Goal: Check status: Check status

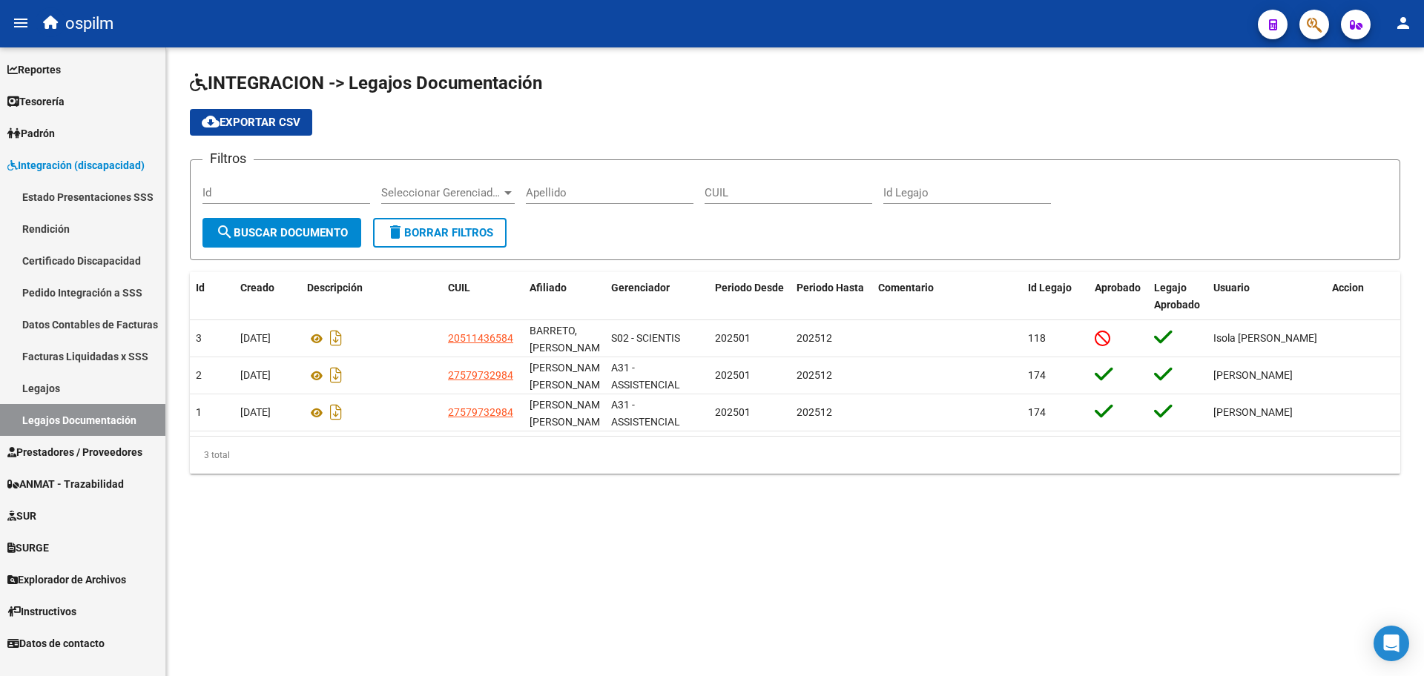
click at [81, 452] on span "Prestadores / Proveedores" at bounding box center [74, 452] width 135 height 16
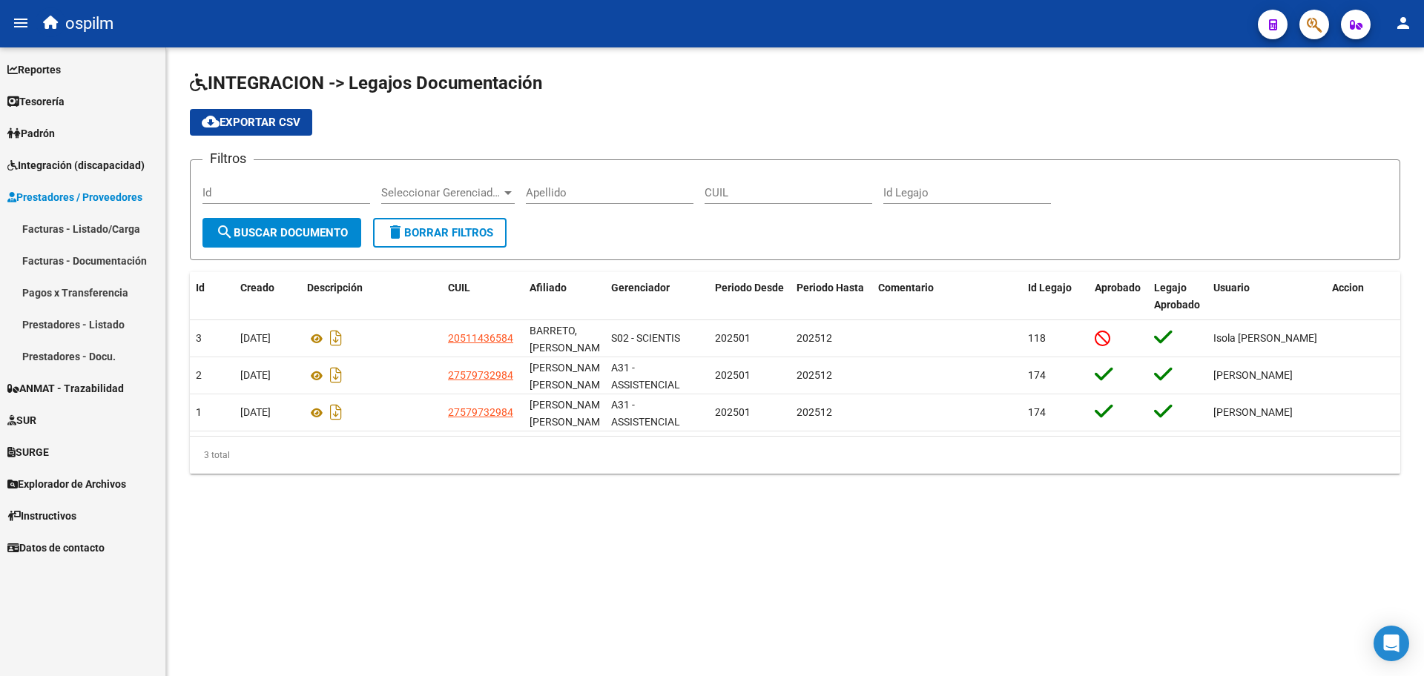
click at [59, 231] on link "Facturas - Listado/Carga" at bounding box center [82, 229] width 165 height 32
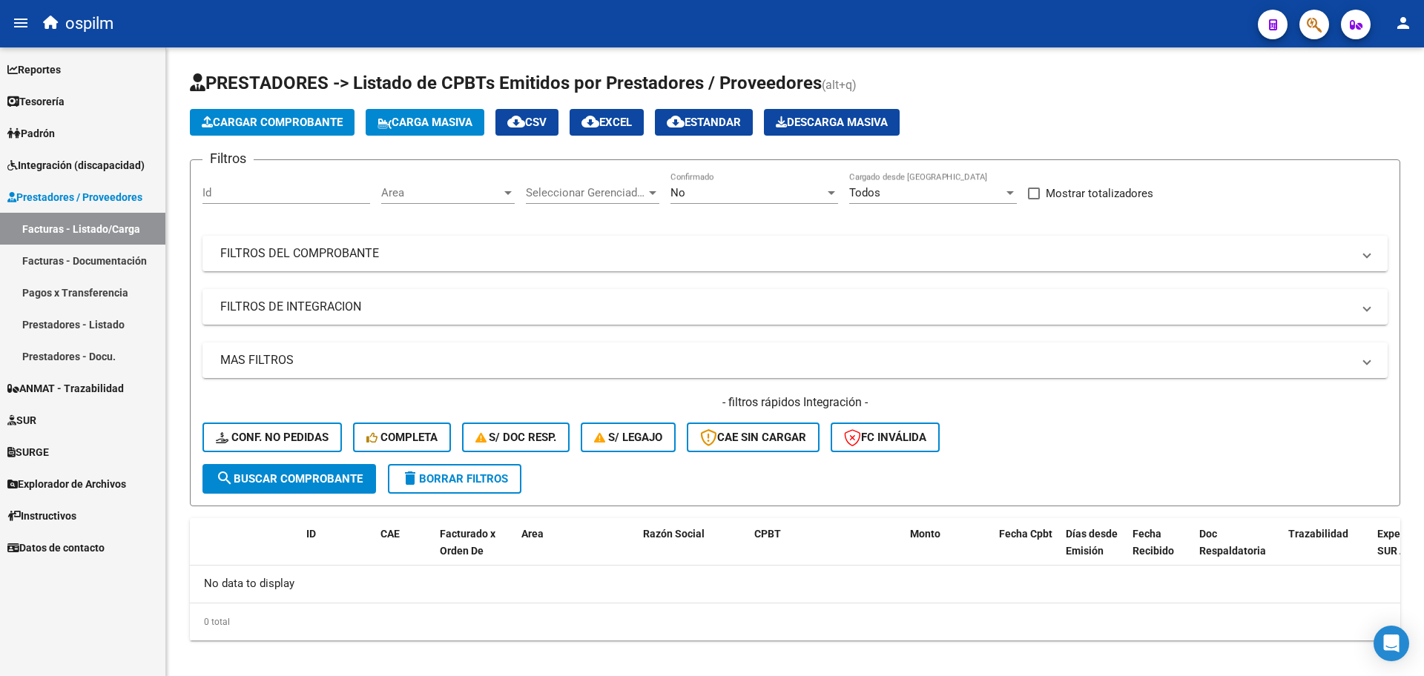
click at [81, 173] on link "Integración (discapacidad)" at bounding box center [82, 165] width 165 height 32
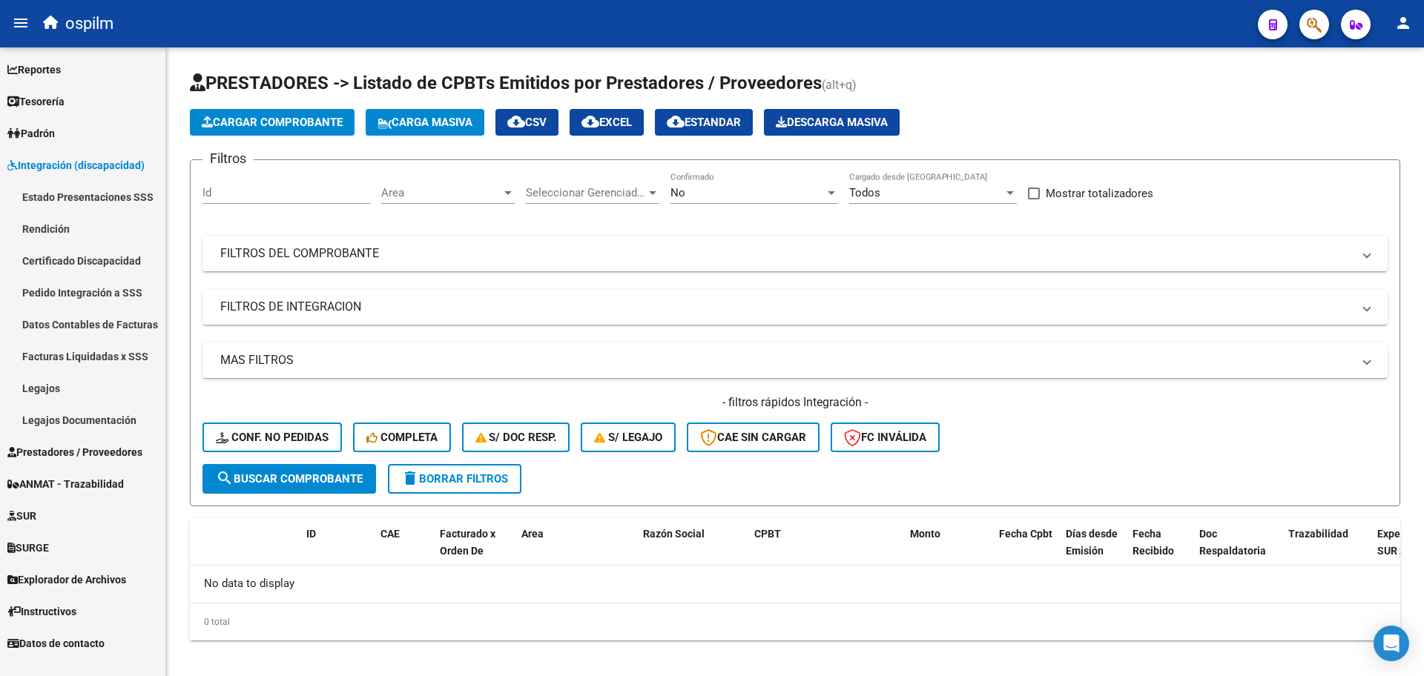
click at [82, 260] on link "Certificado Discapacidad" at bounding box center [82, 261] width 165 height 32
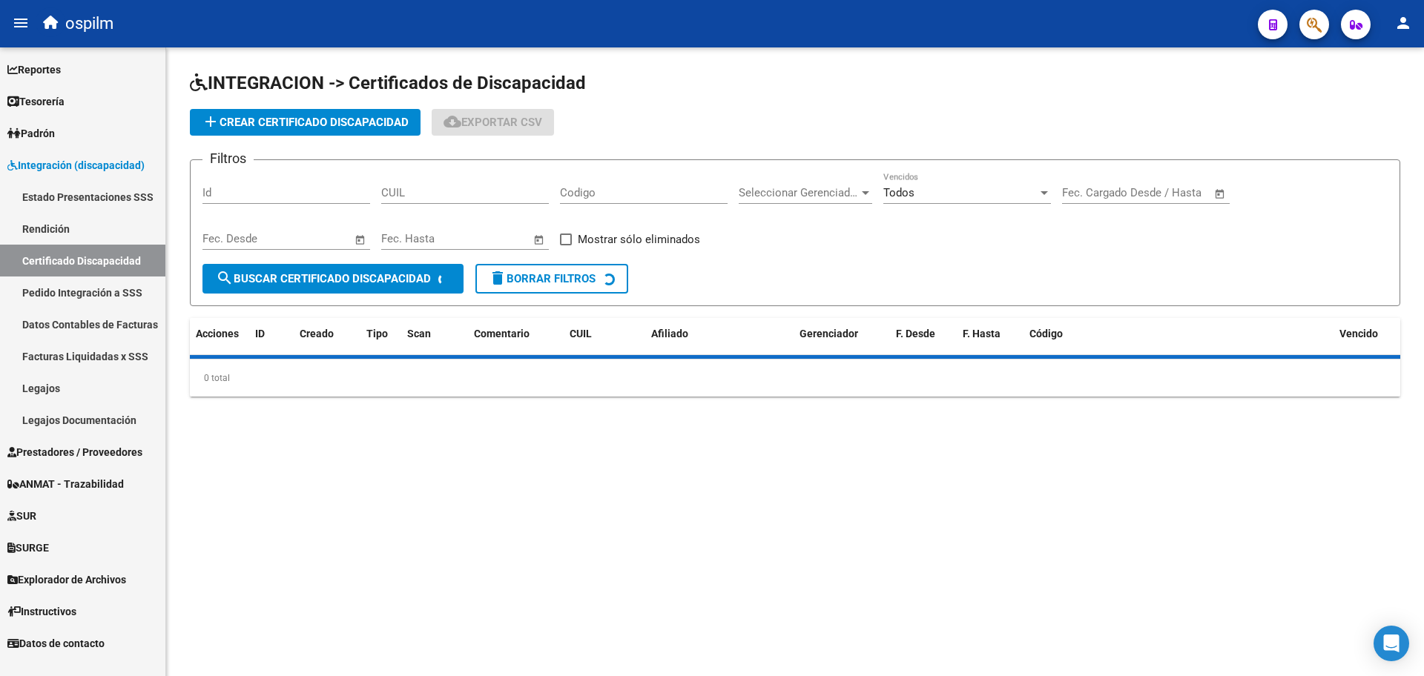
click at [100, 290] on link "Pedido Integración a SSS" at bounding box center [82, 293] width 165 height 32
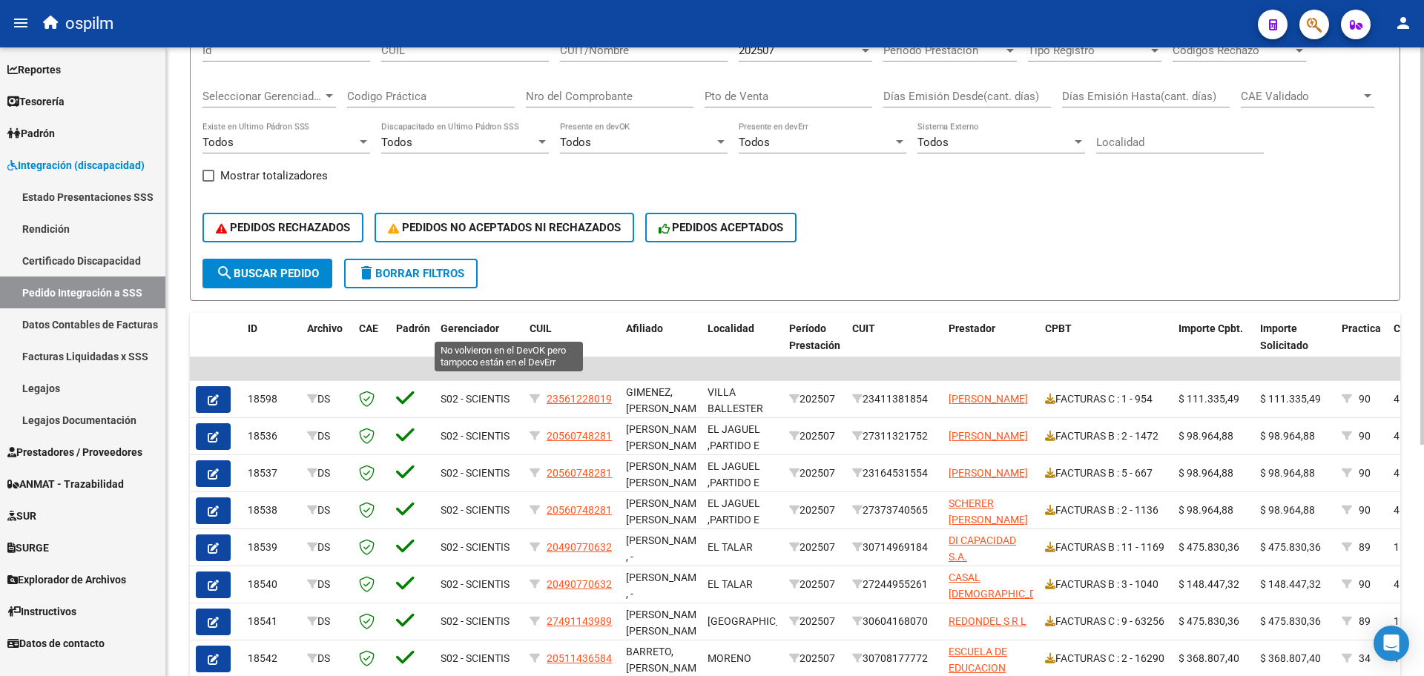
scroll to position [93, 0]
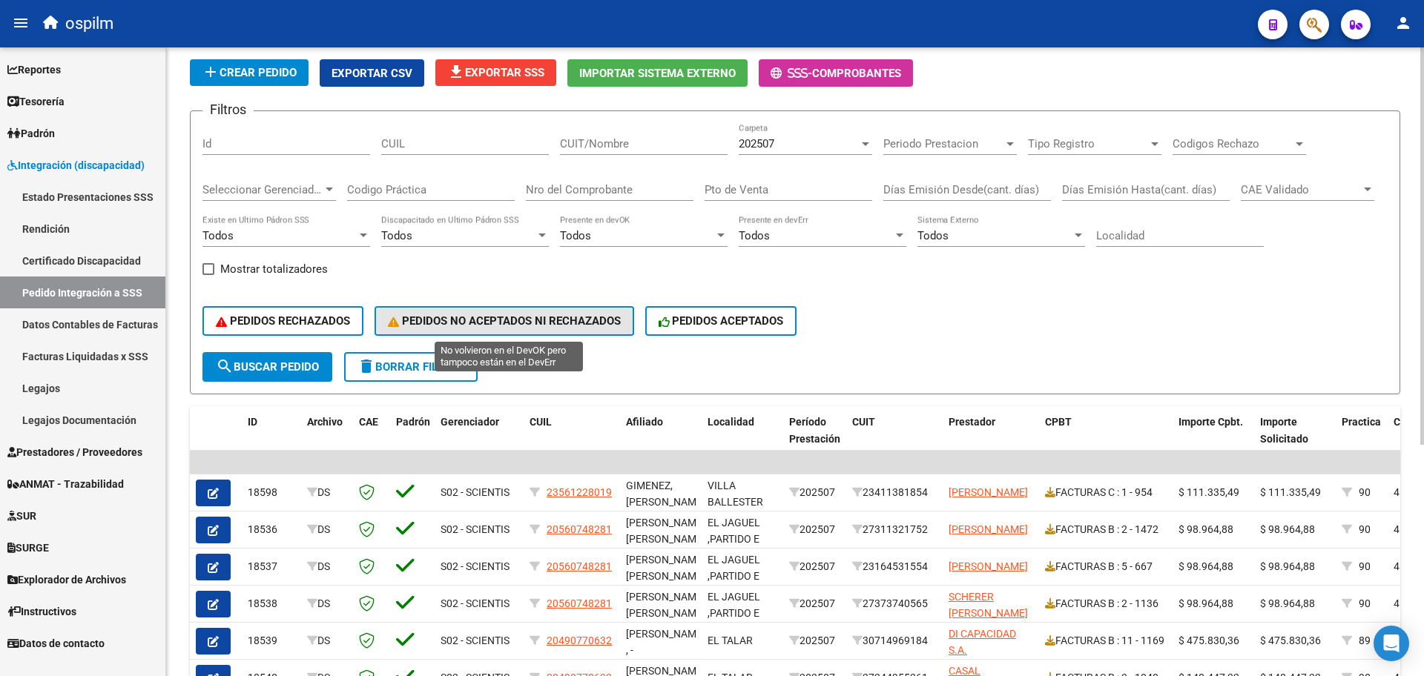
click at [476, 327] on span "PEDIDOS NO ACEPTADOS NI RECHAZADOS" at bounding box center [504, 320] width 233 height 13
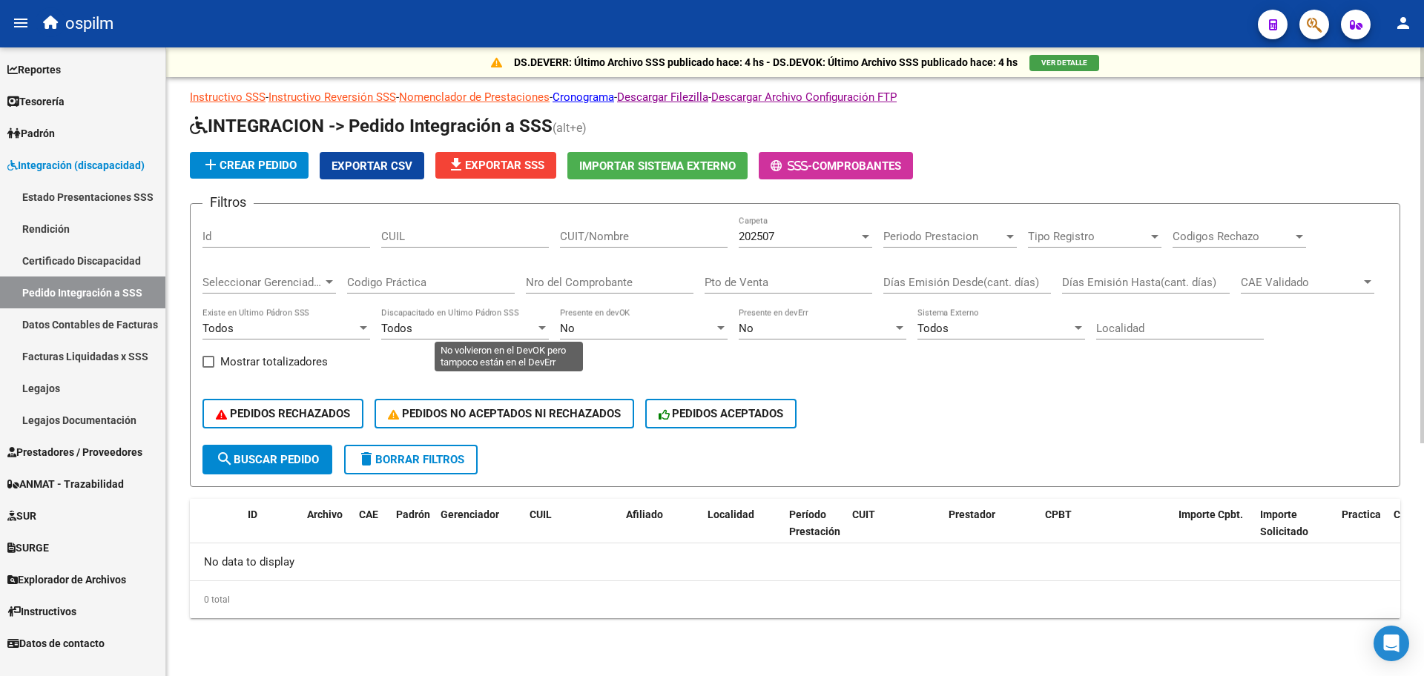
scroll to position [0, 0]
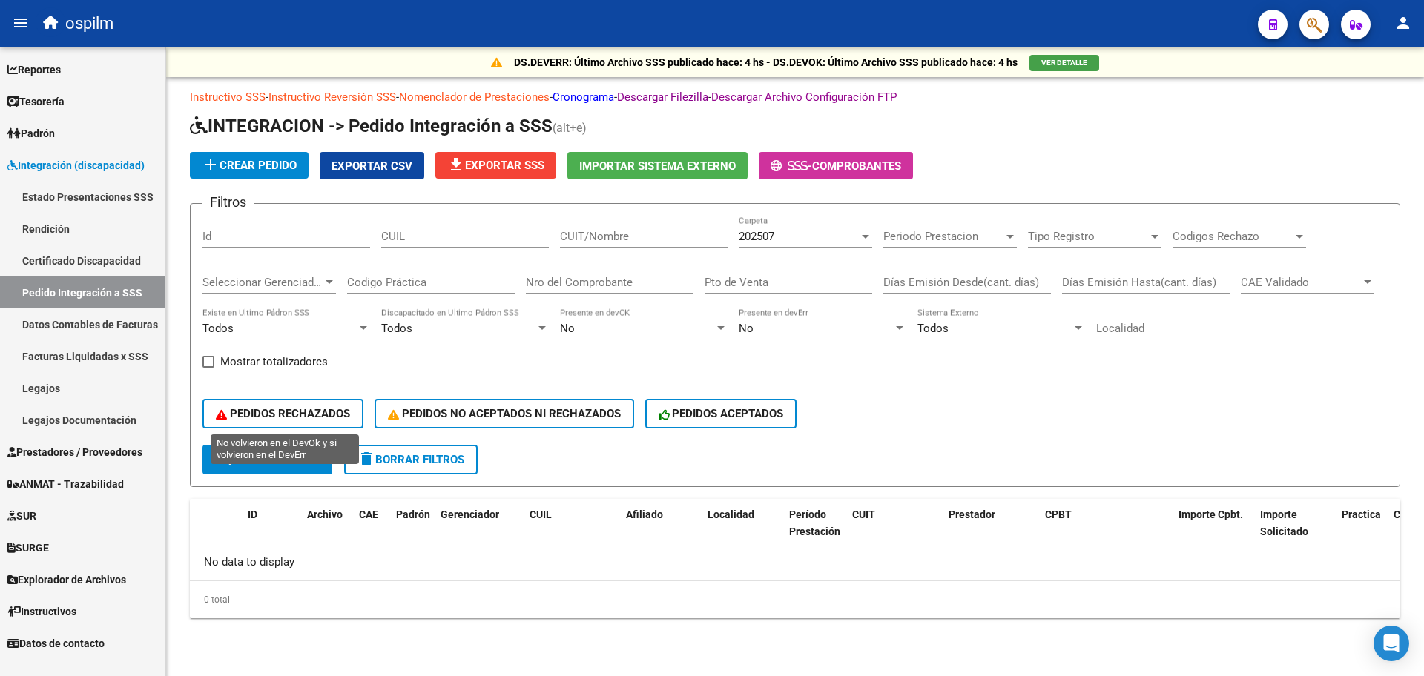
click at [281, 418] on span "PEDIDOS RECHAZADOS" at bounding box center [283, 413] width 134 height 13
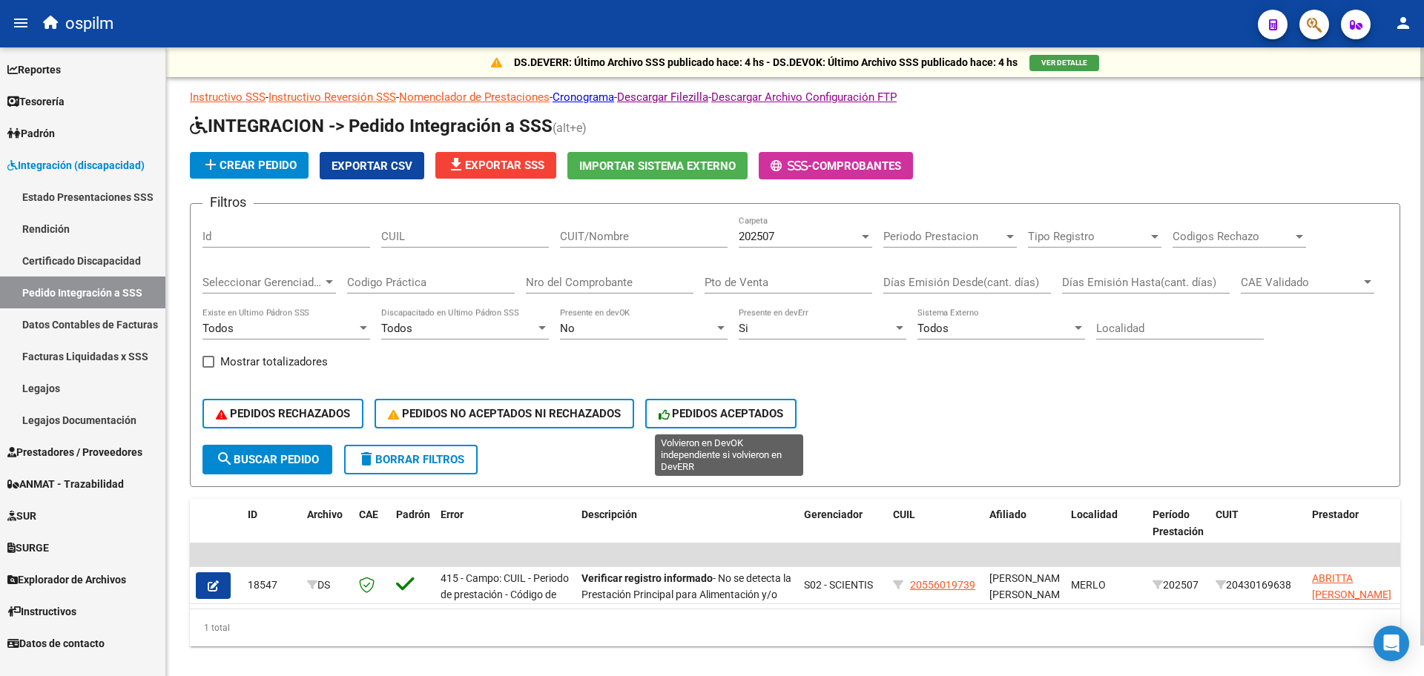
click at [743, 424] on button "PEDIDOS ACEPTADOS" at bounding box center [721, 414] width 152 height 30
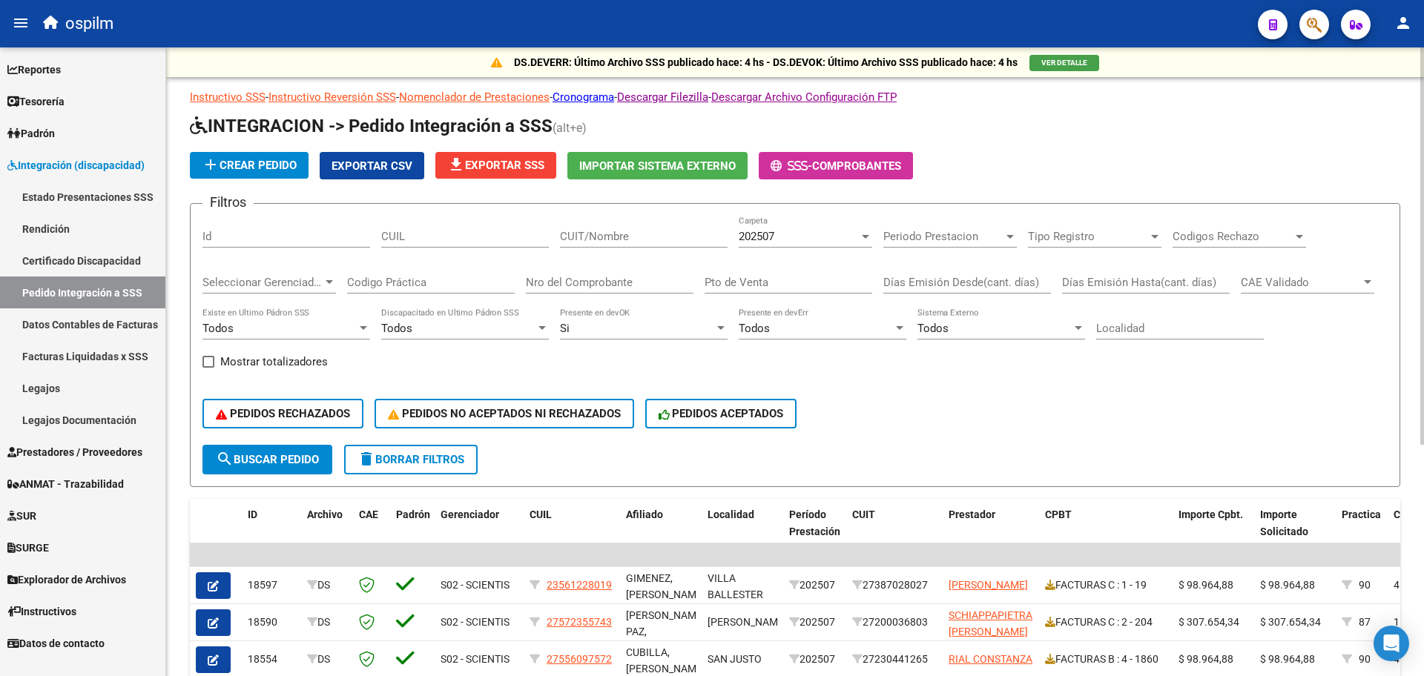
click at [669, 234] on input "CUIT/Nombre" at bounding box center [644, 236] width 168 height 13
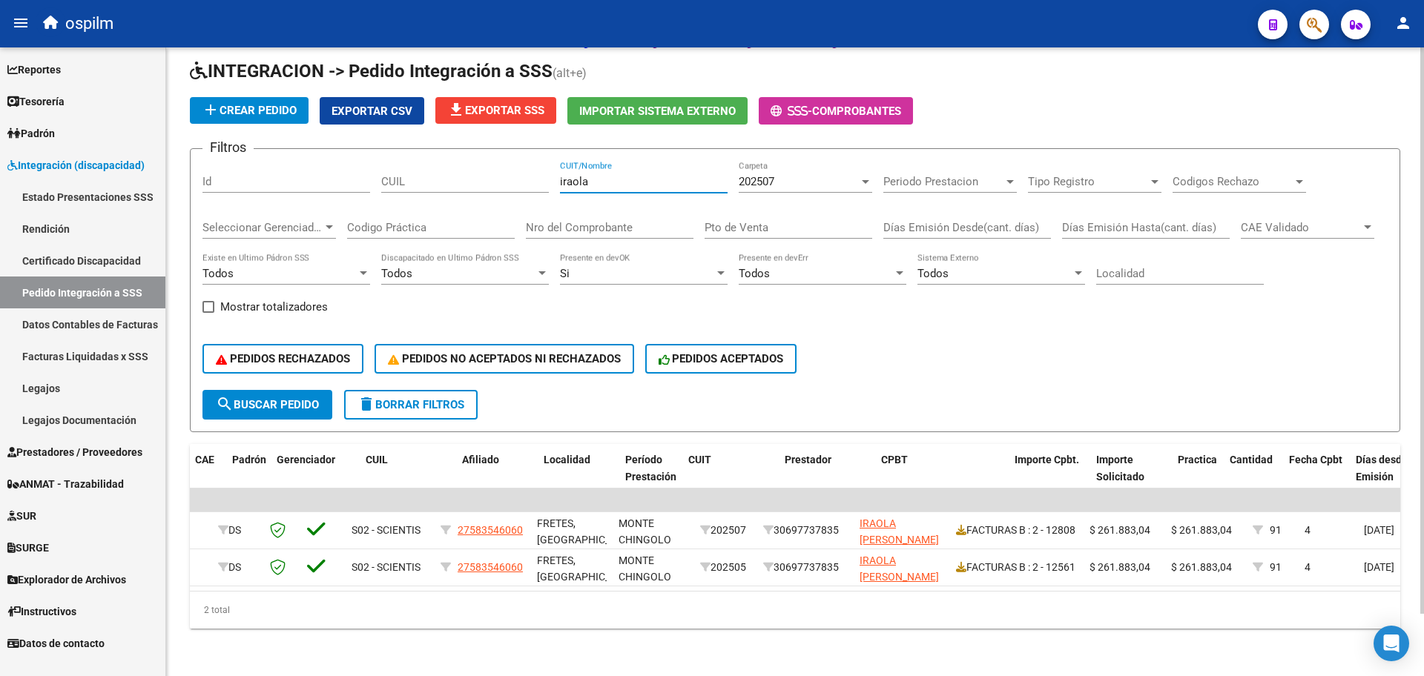
scroll to position [0, 164]
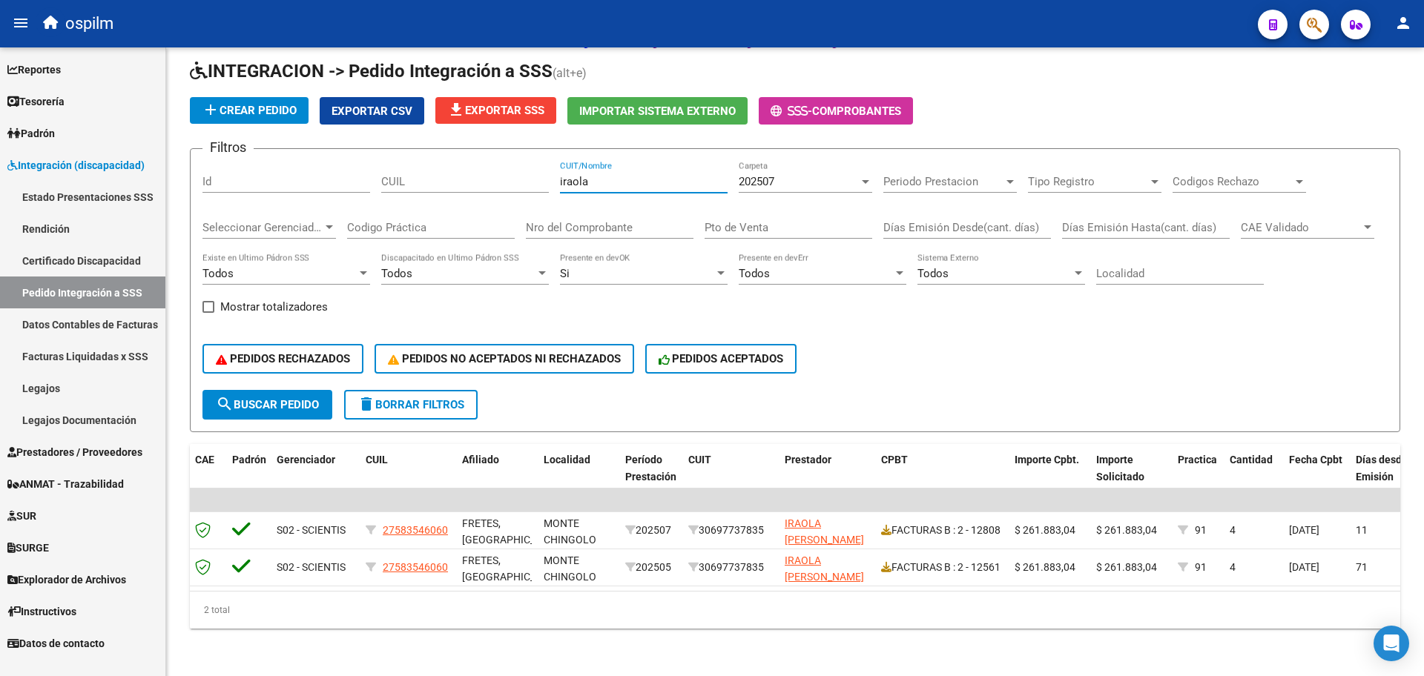
type input "iraola"
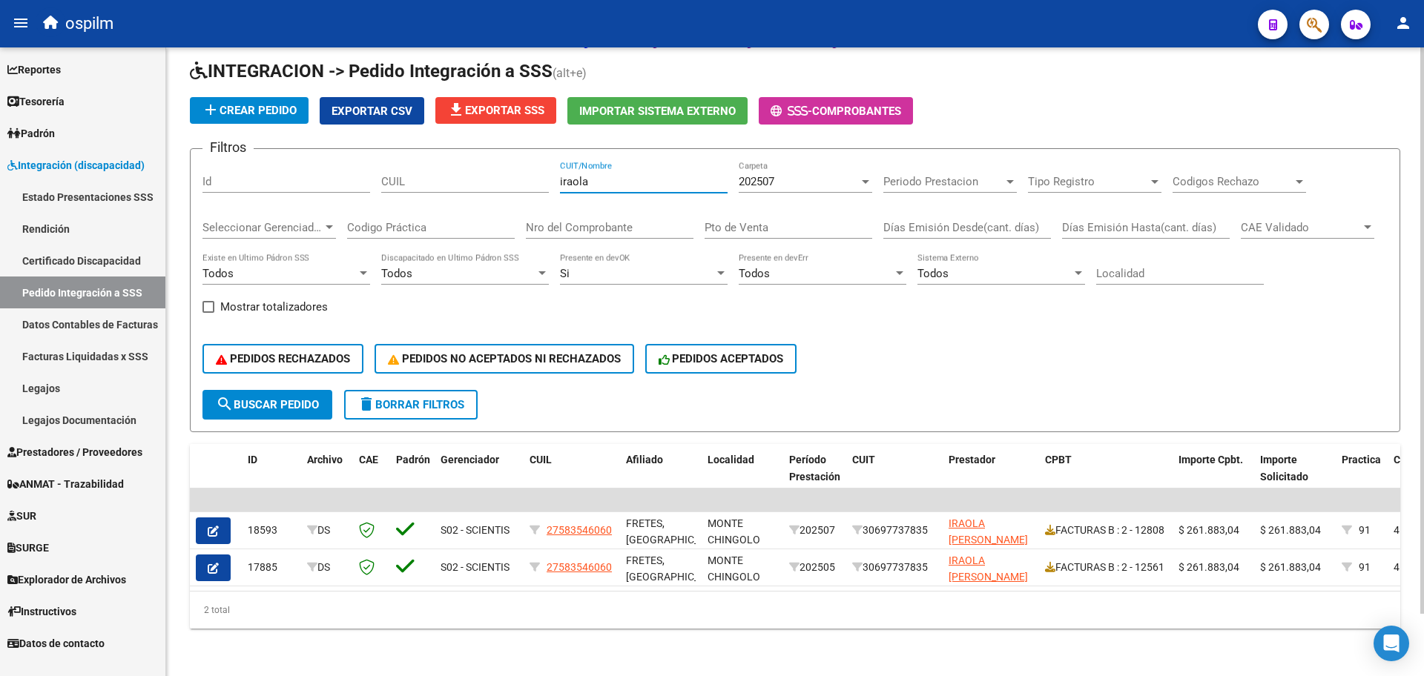
drag, startPoint x: 621, startPoint y: 163, endPoint x: 455, endPoint y: 170, distance: 166.2
click at [457, 170] on div "Filtros Id CUIL iraola CUIT/Nombre 202507 Carpeta Periodo Prestacion Periodo Pr…" at bounding box center [794, 275] width 1185 height 229
click at [779, 175] on div "202507" at bounding box center [799, 181] width 120 height 13
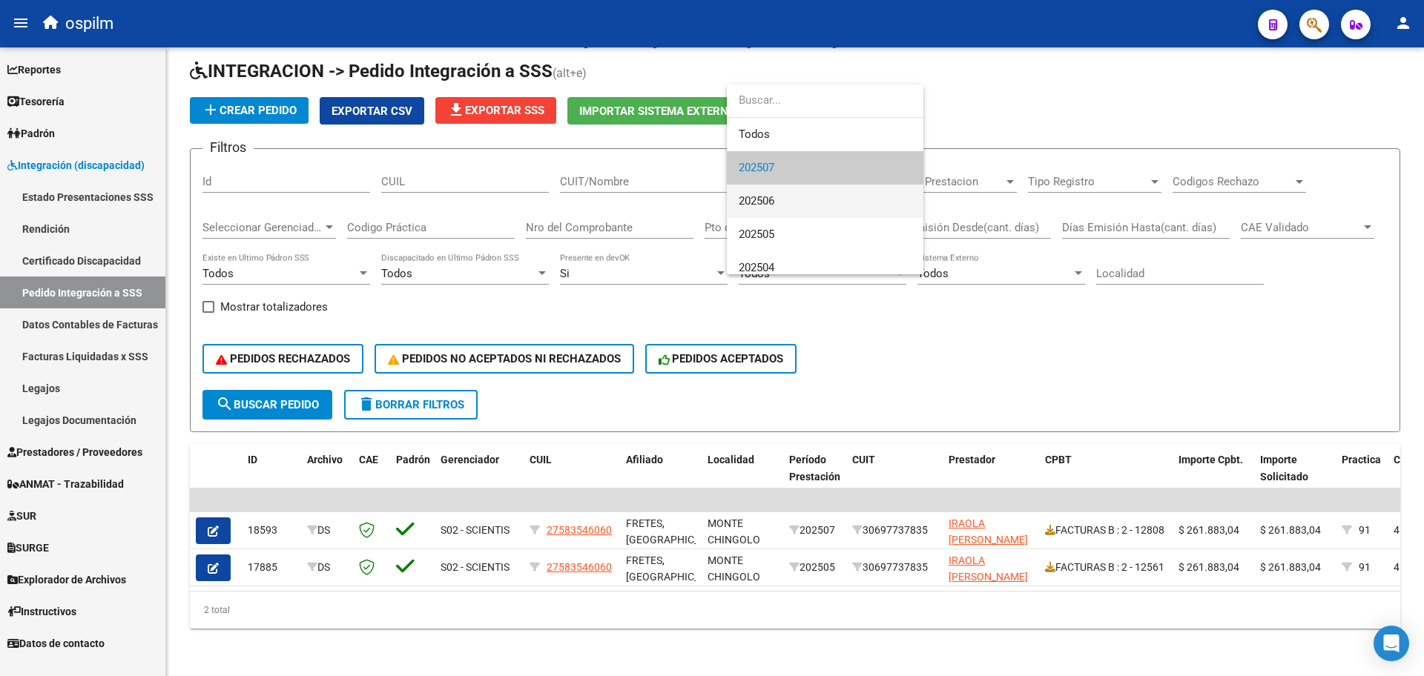
click at [778, 205] on span "202506" at bounding box center [825, 201] width 173 height 33
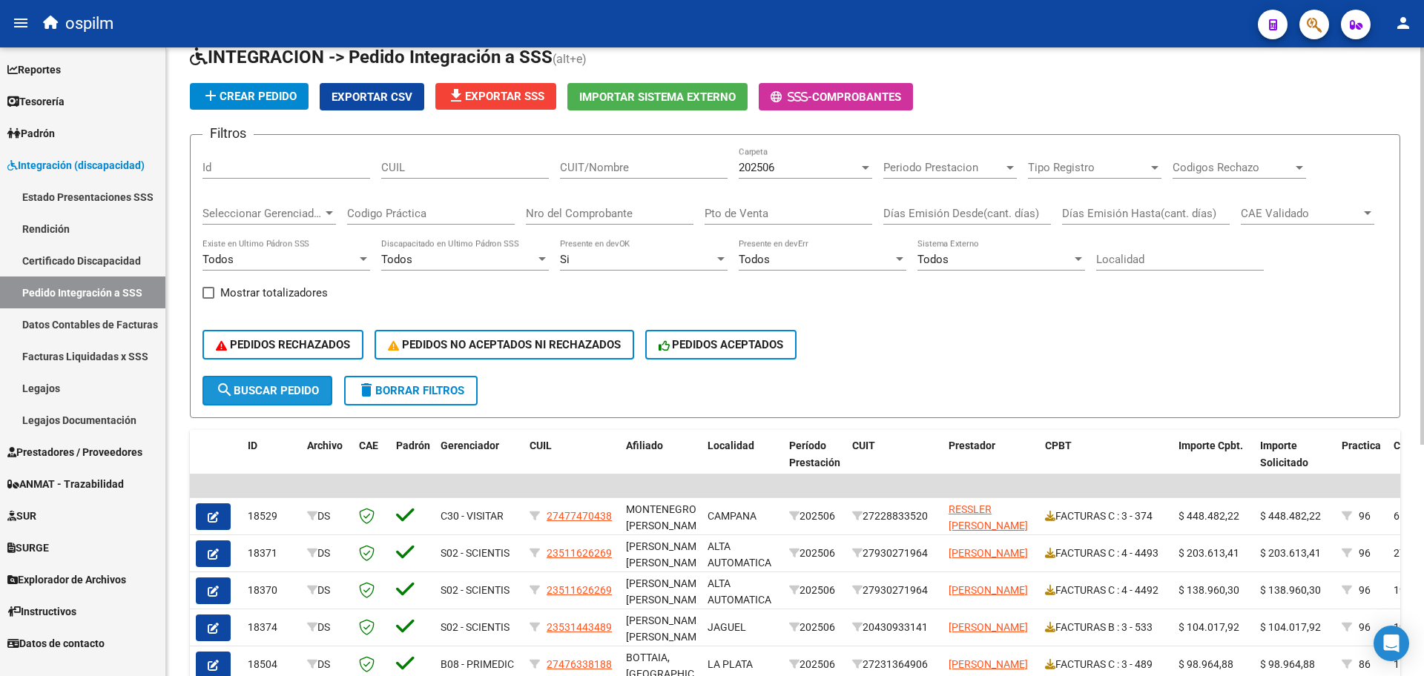
click at [277, 393] on span "search Buscar Pedido" at bounding box center [267, 390] width 103 height 13
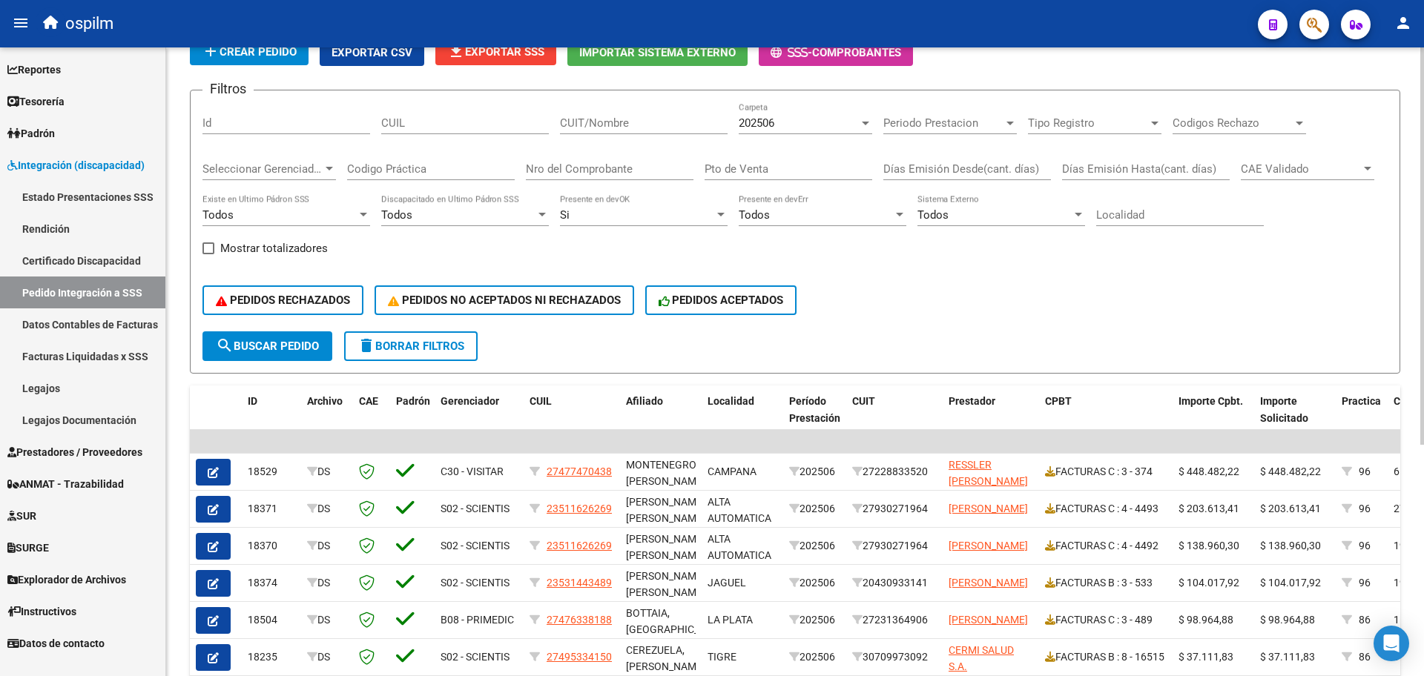
scroll to position [88, 0]
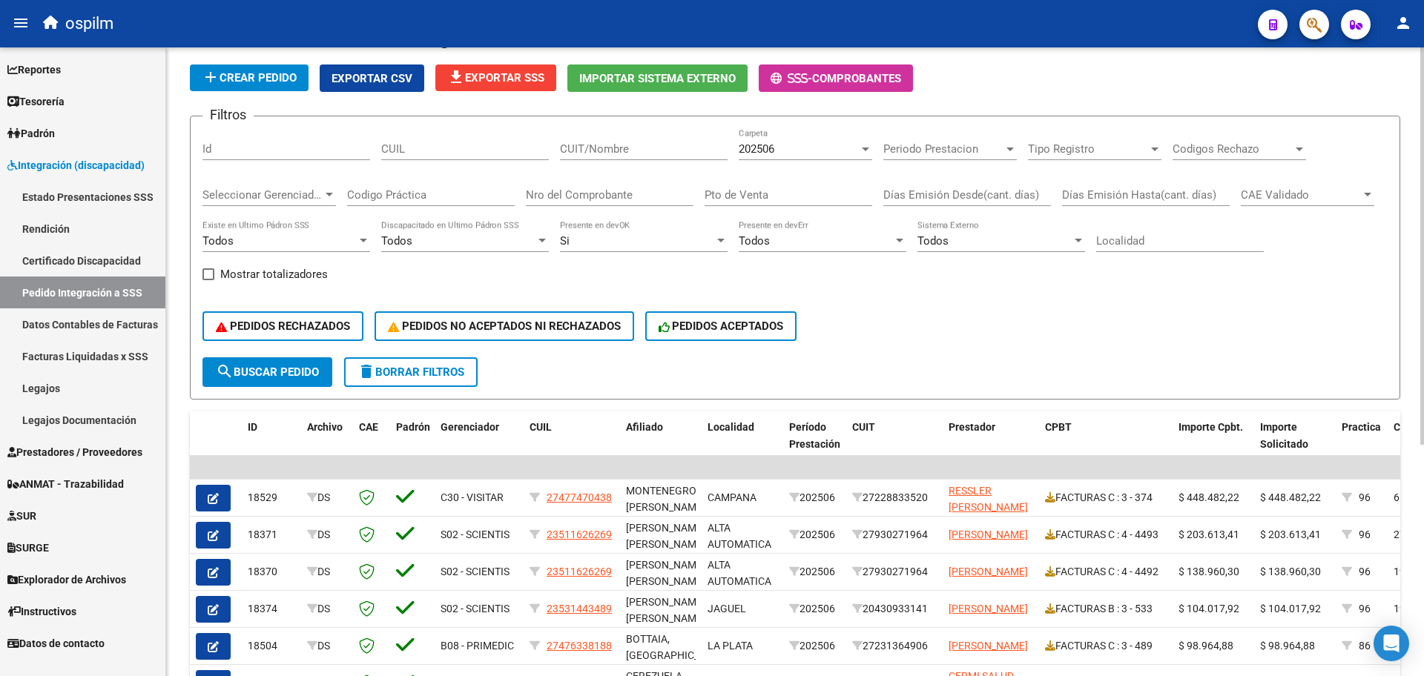
click at [1138, 146] on span "Tipo Registro" at bounding box center [1088, 148] width 120 height 13
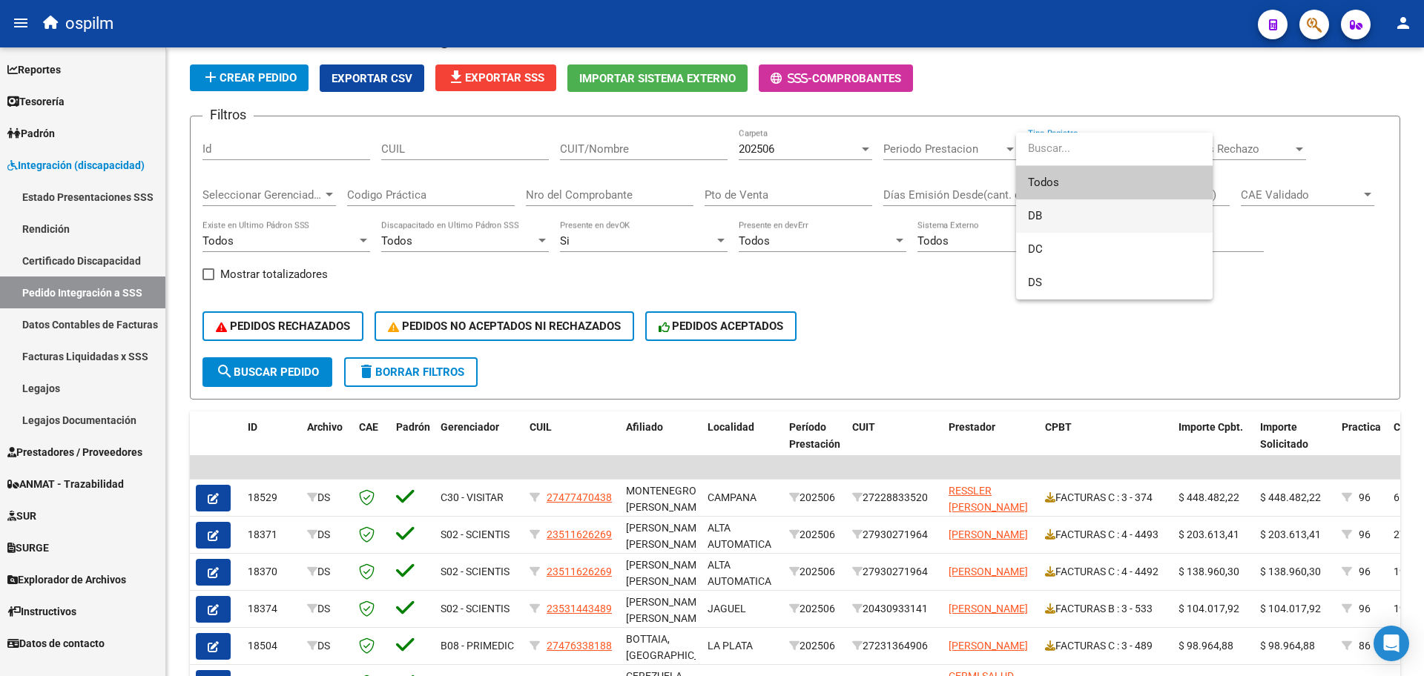
click at [1093, 223] on span "DB" at bounding box center [1114, 215] width 173 height 33
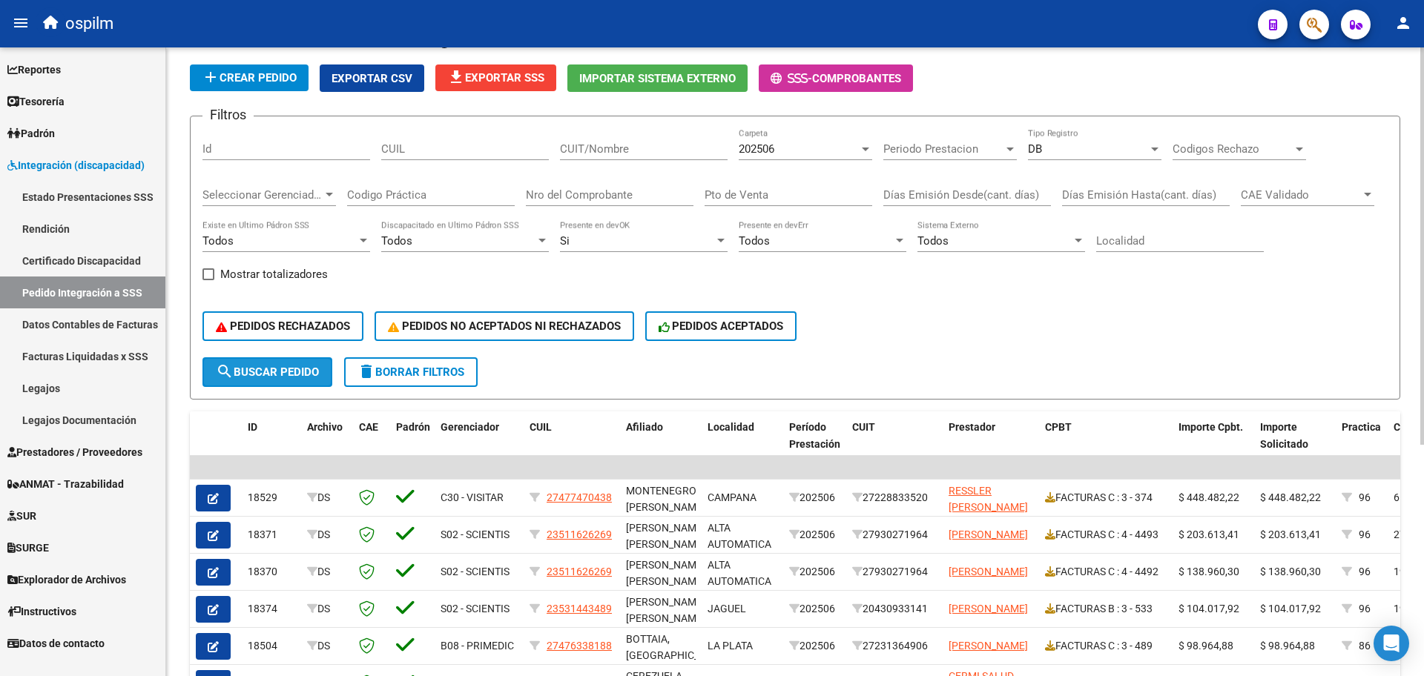
click at [270, 380] on button "search Buscar Pedido" at bounding box center [267, 372] width 130 height 30
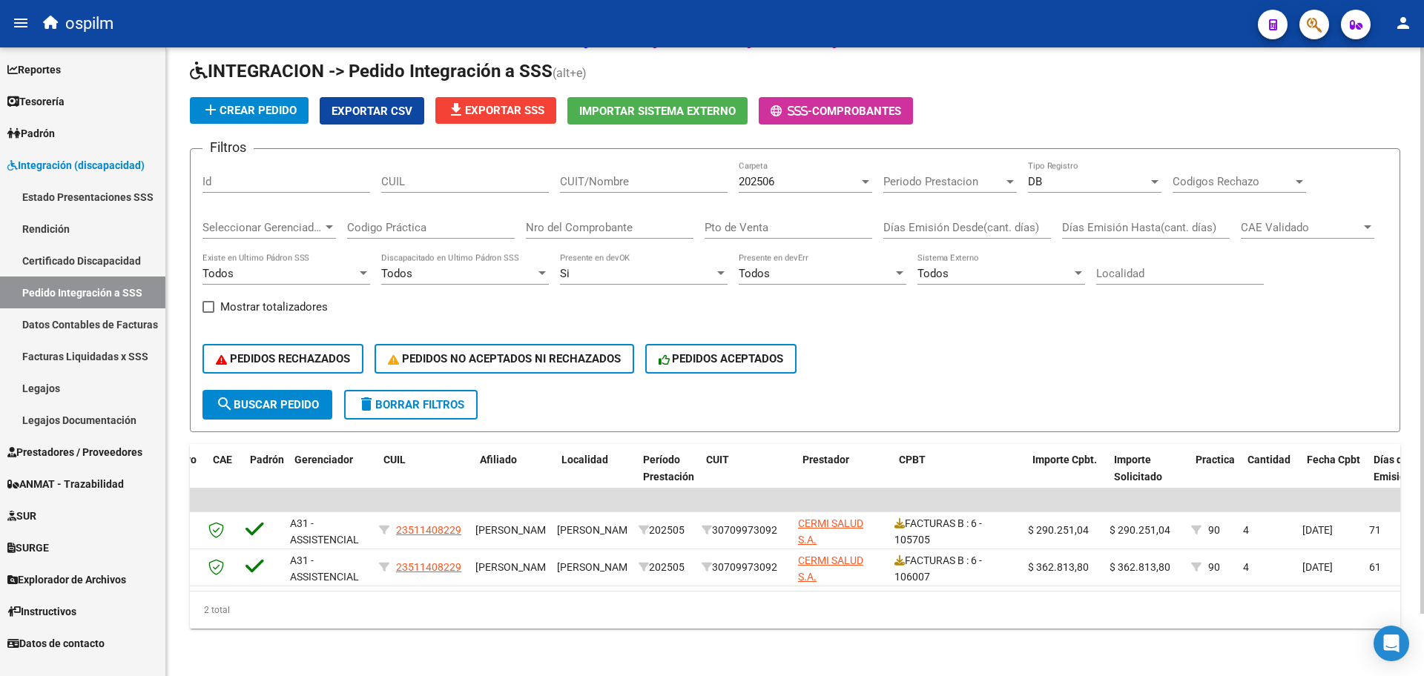
scroll to position [0, 146]
